Goal: Task Accomplishment & Management: Manage account settings

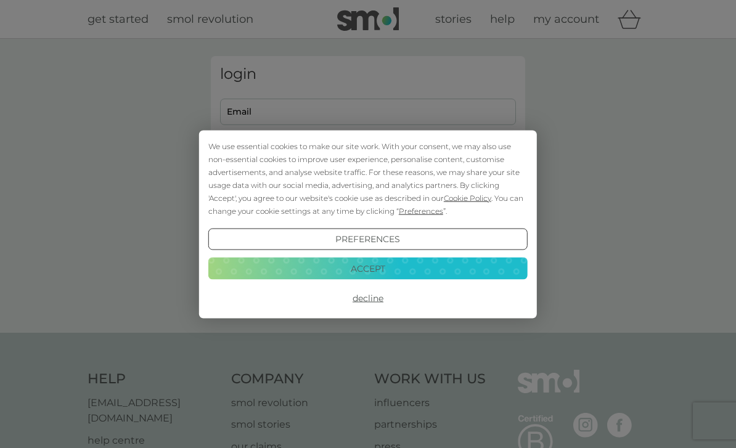
click at [371, 303] on button "Decline" at bounding box center [367, 298] width 319 height 22
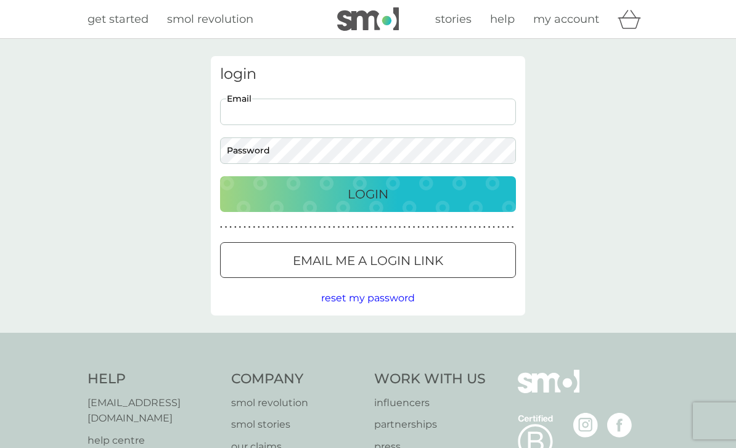
type input "[EMAIL_ADDRESS][DOMAIN_NAME]"
click at [368, 194] on button "Login" at bounding box center [368, 194] width 296 height 36
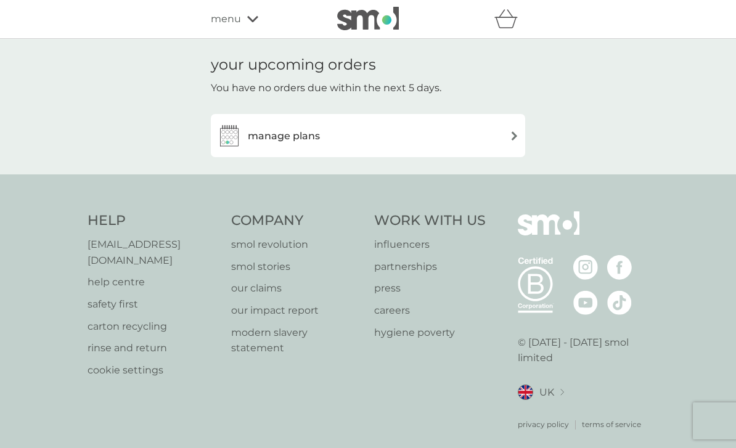
click at [518, 129] on div "manage plans" at bounding box center [368, 135] width 302 height 25
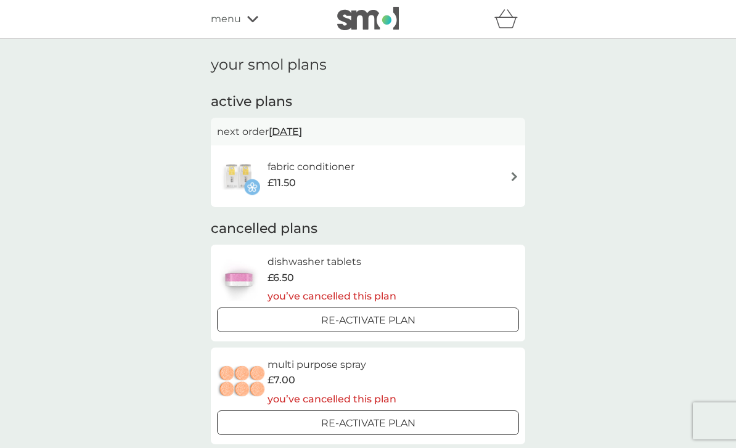
click at [513, 172] on img at bounding box center [514, 176] width 9 height 9
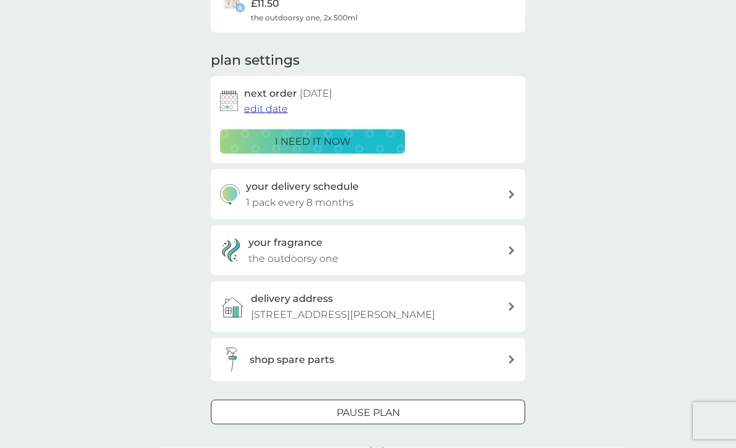
scroll to position [133, 0]
click at [402, 406] on div "Pause plan" at bounding box center [367, 412] width 313 height 16
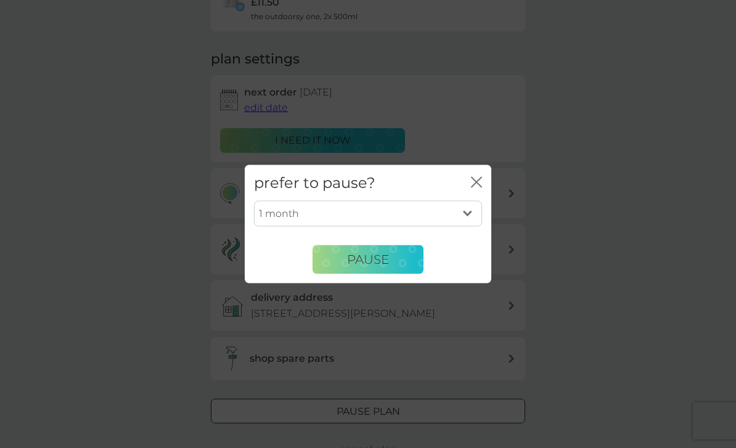
click at [474, 227] on select "1 month 2 months 3 months 4 months 5 months 6 months" at bounding box center [368, 214] width 228 height 26
click at [474, 187] on icon "close" at bounding box center [474, 182] width 5 height 10
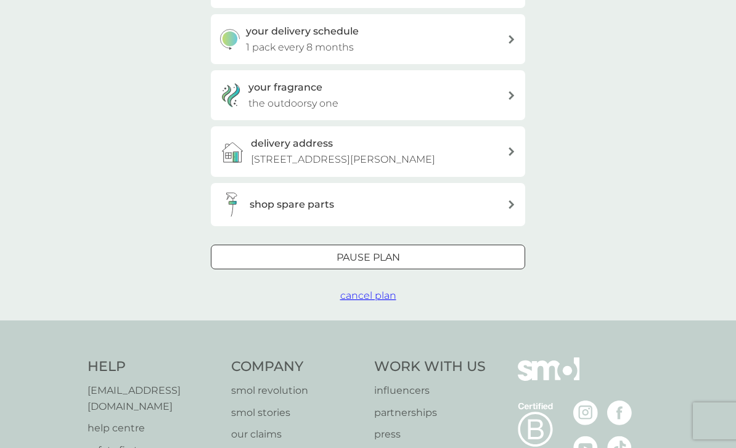
scroll to position [292, 0]
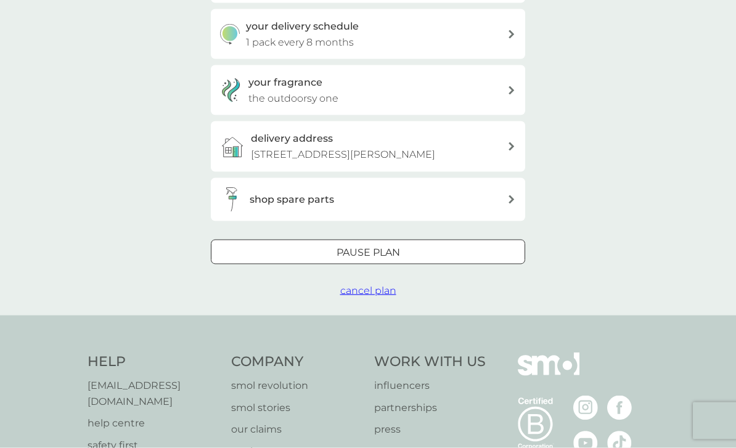
click at [371, 283] on button "cancel plan" at bounding box center [368, 291] width 56 height 16
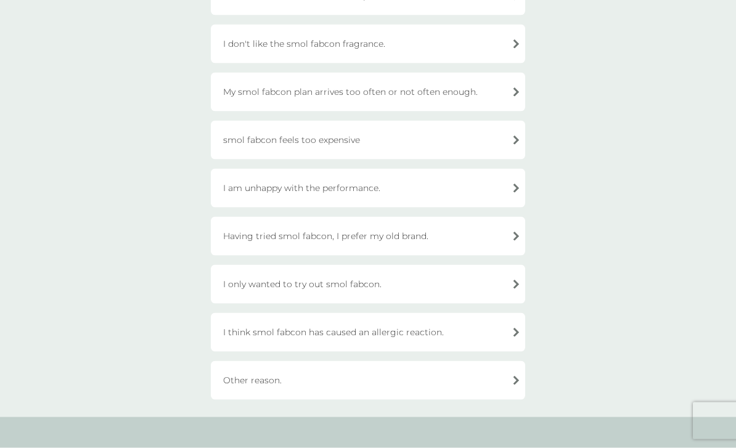
click at [513, 379] on div "Other reason." at bounding box center [368, 380] width 314 height 39
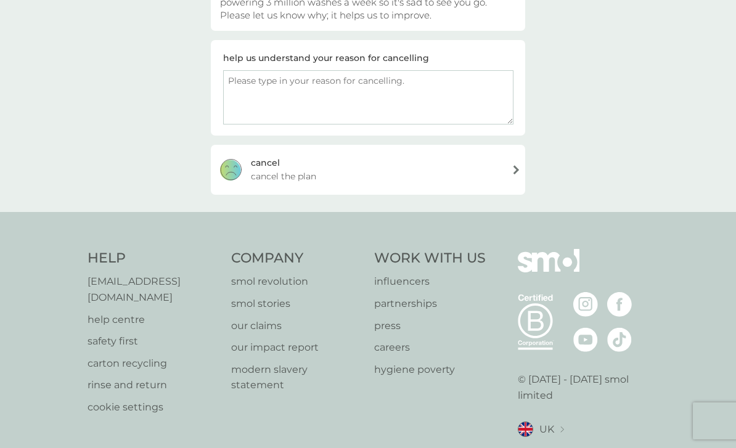
click at [245, 78] on textarea at bounding box center [368, 97] width 290 height 54
type textarea "Not using enough for the price"
click at [293, 168] on div "cancel cancel the plan" at bounding box center [368, 169] width 314 height 49
